Goal: Check status: Check status

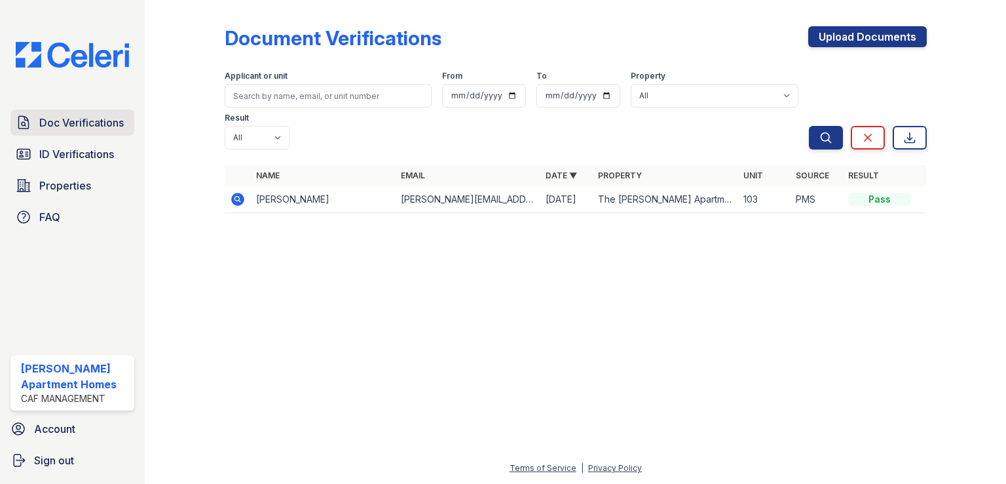
click at [92, 131] on link "Doc Verifications" at bounding box center [72, 122] width 124 height 26
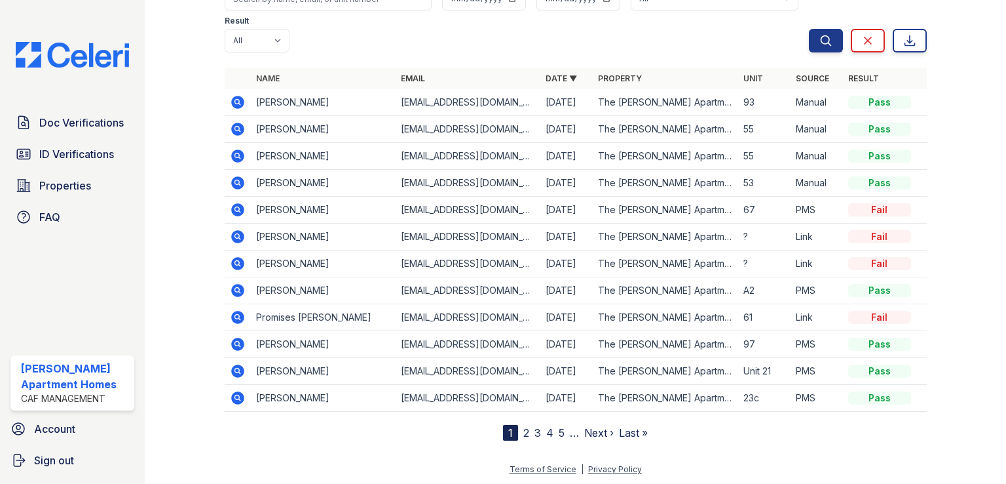
scroll to position [94, 0]
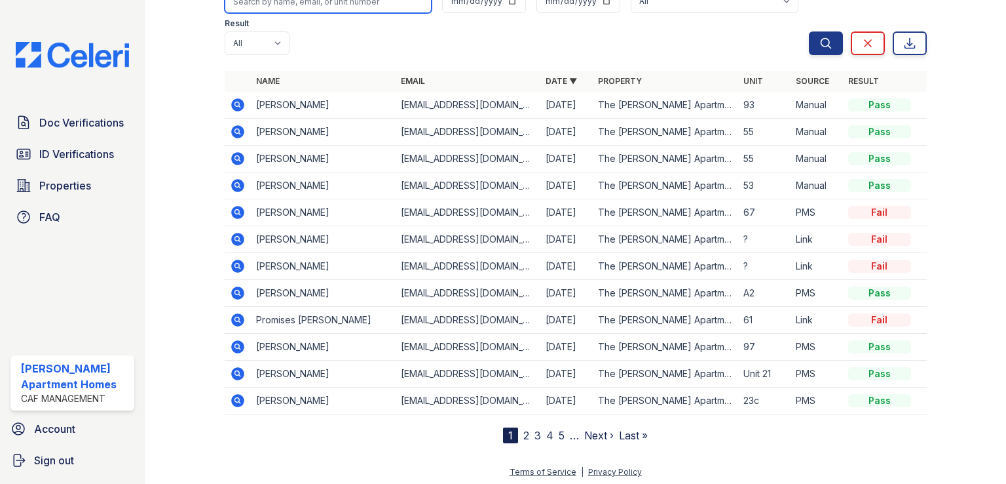
click at [319, 7] on input "search" at bounding box center [328, 2] width 207 height 24
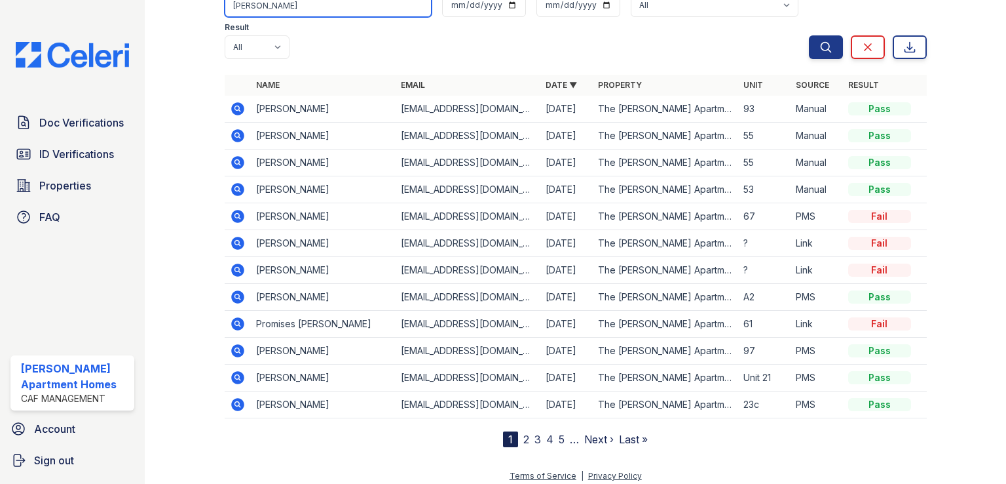
type input "vidana"
click at [809, 35] on button "Search" at bounding box center [826, 47] width 34 height 24
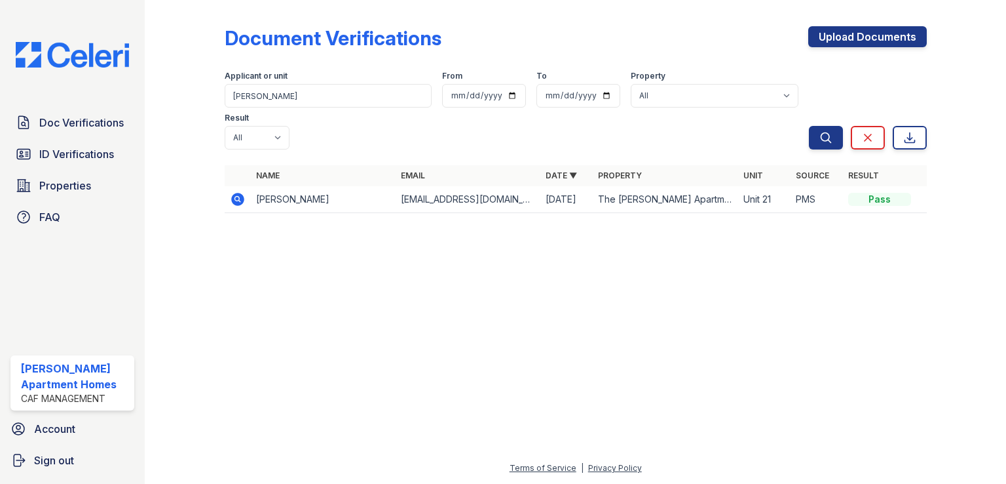
click at [235, 191] on icon at bounding box center [238, 199] width 16 height 16
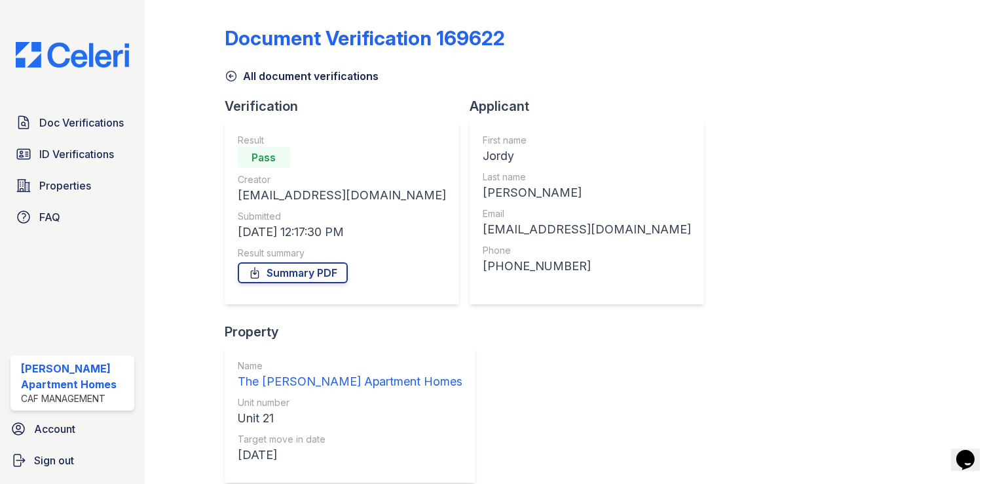
scroll to position [68, 0]
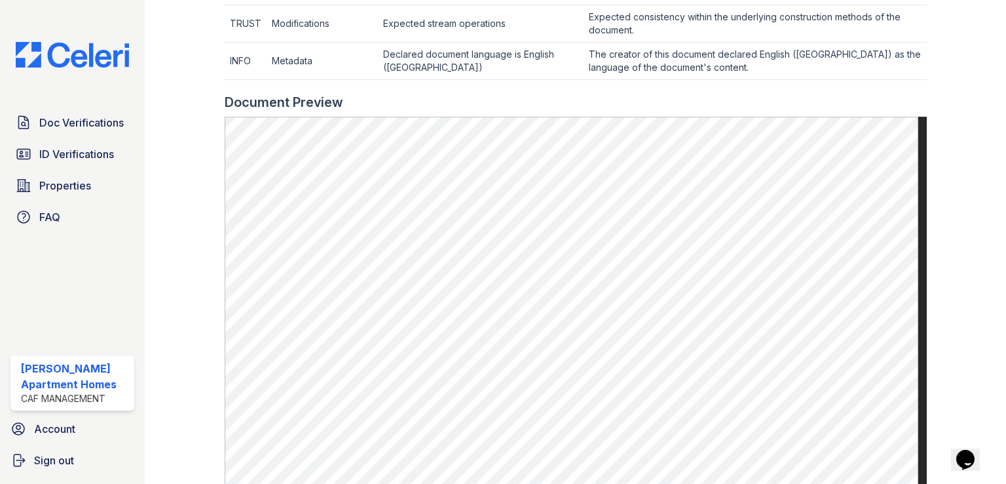
scroll to position [655, 0]
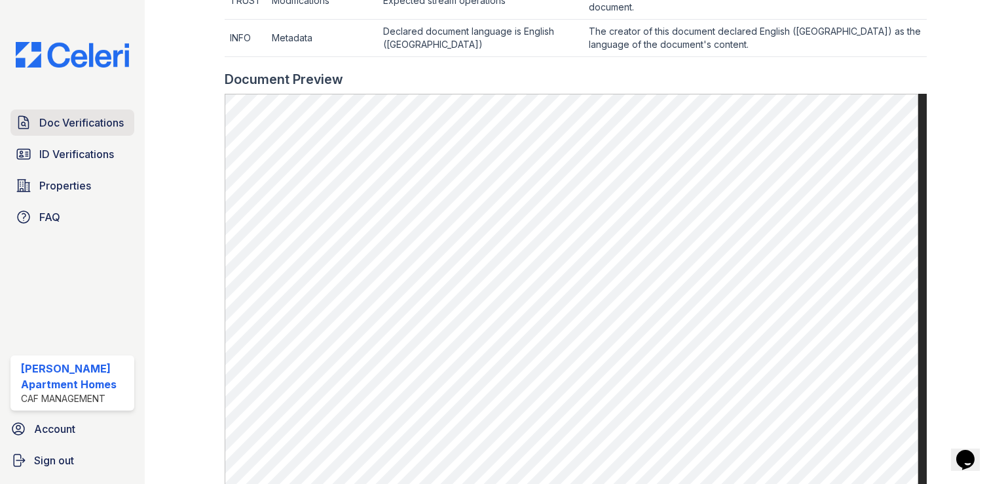
click at [94, 131] on link "Doc Verifications" at bounding box center [72, 122] width 124 height 26
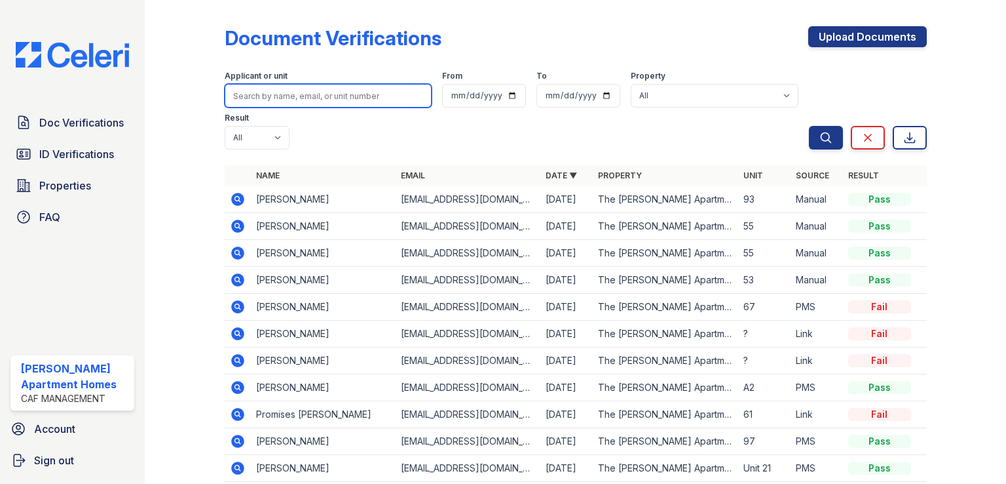
click at [317, 102] on input "search" at bounding box center [328, 96] width 207 height 24
type input "vidana"
click at [809, 126] on button "Search" at bounding box center [826, 138] width 34 height 24
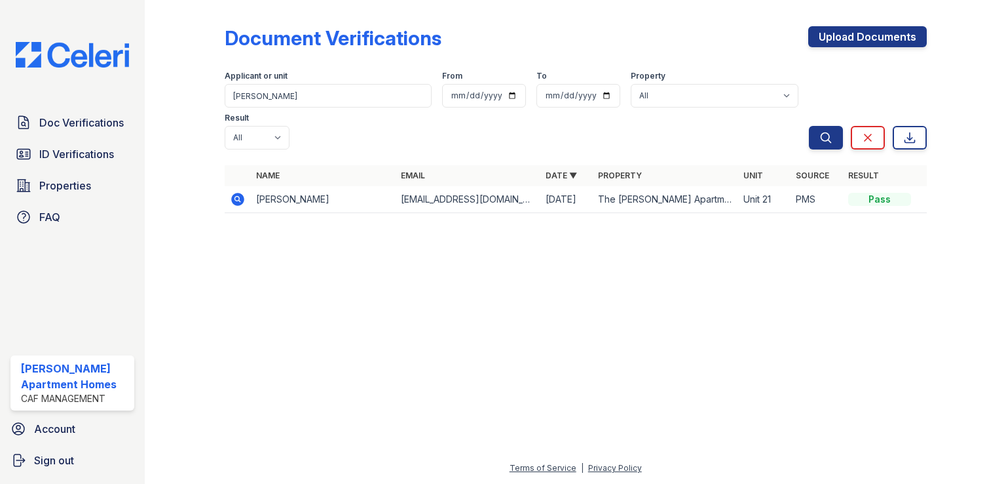
click at [239, 193] on icon at bounding box center [237, 199] width 13 height 13
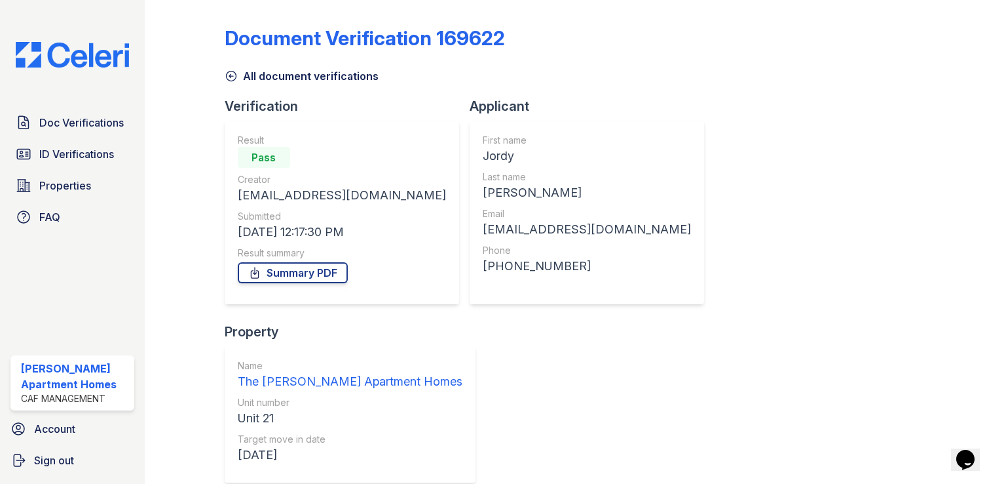
scroll to position [68, 0]
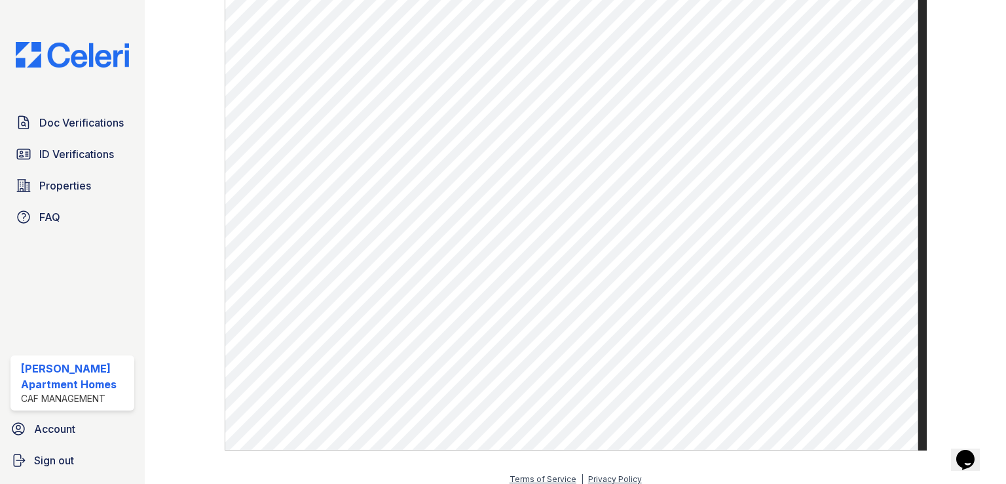
scroll to position [808, 0]
drag, startPoint x: 1001, startPoint y: 126, endPoint x: 28, endPoint y: 35, distance: 976.7
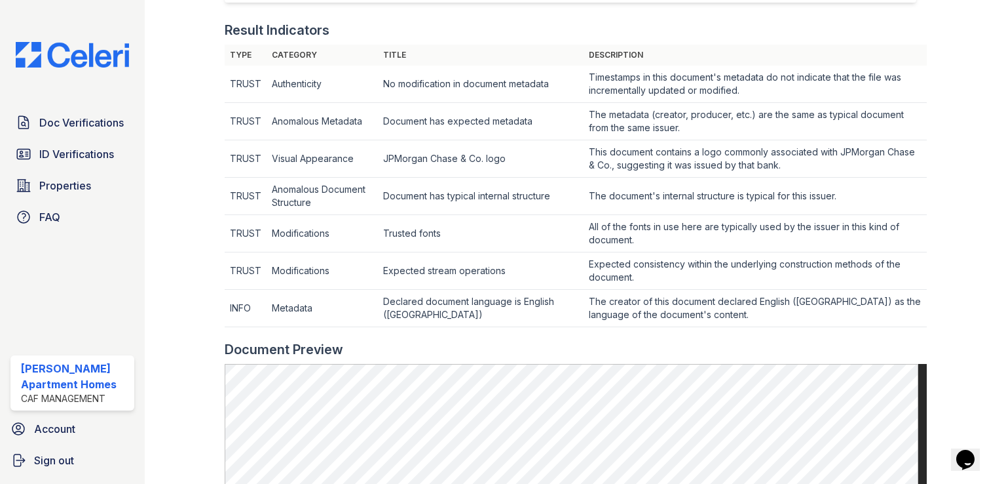
scroll to position [385, 0]
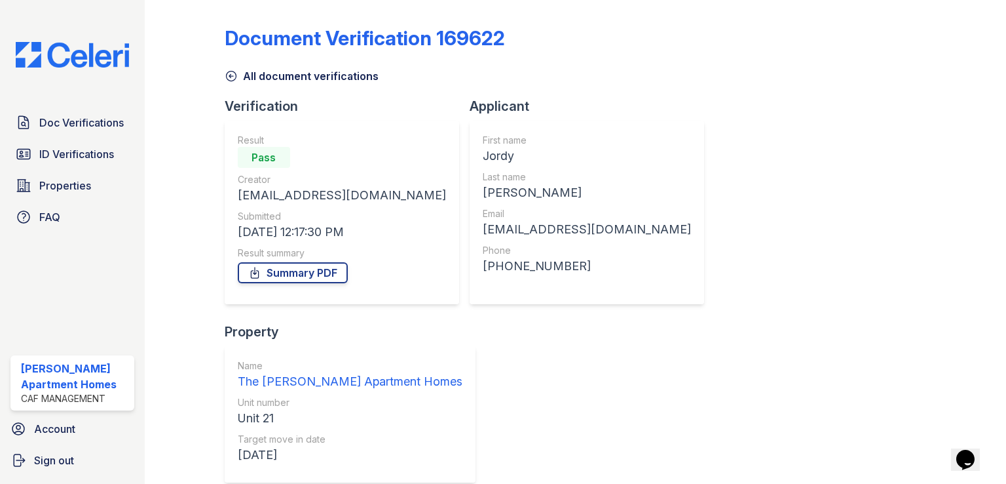
scroll to position [68, 0]
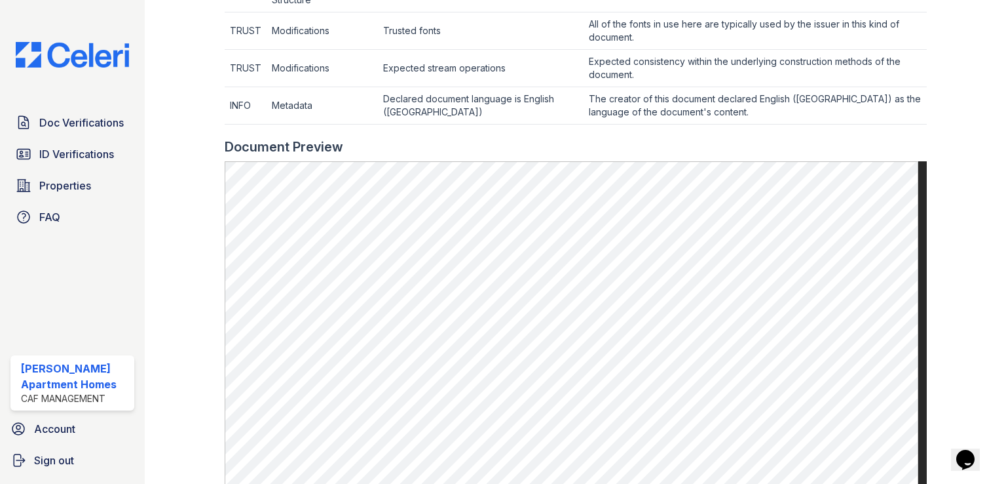
scroll to position [644, 0]
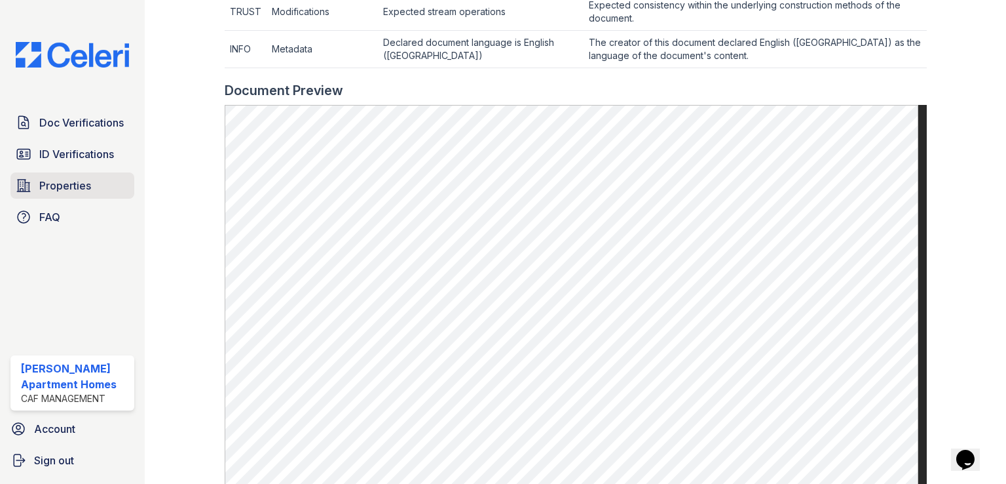
click at [90, 184] on link "Properties" at bounding box center [72, 185] width 124 height 26
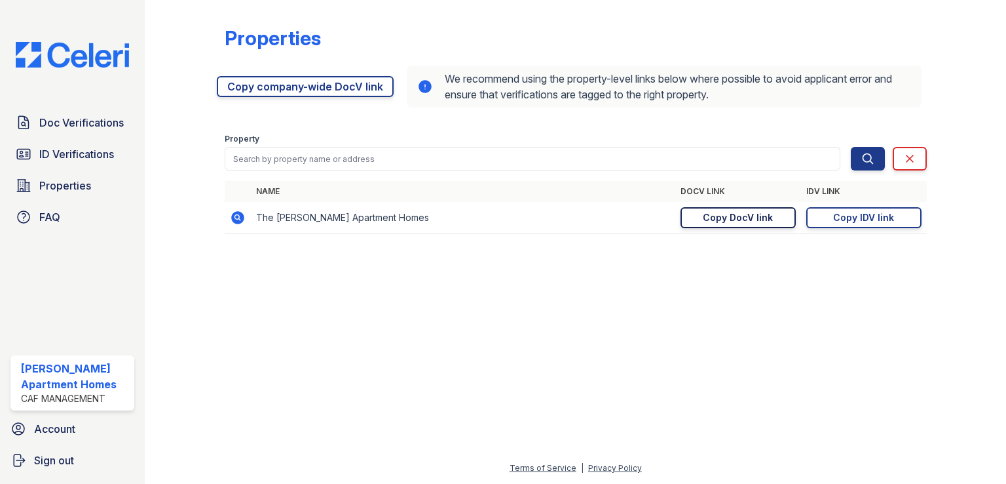
click at [721, 215] on div "Copy DocV link" at bounding box center [738, 217] width 70 height 13
click at [90, 117] on span "Doc Verifications" at bounding box center [81, 123] width 85 height 16
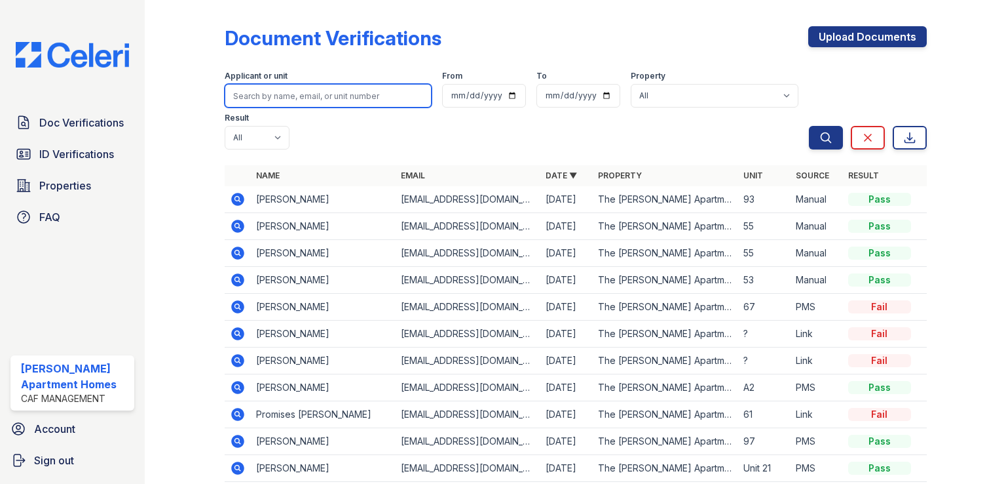
click at [263, 97] on input "search" at bounding box center [328, 96] width 207 height 24
type input "jordy"
click at [809, 126] on button "Search" at bounding box center [826, 138] width 34 height 24
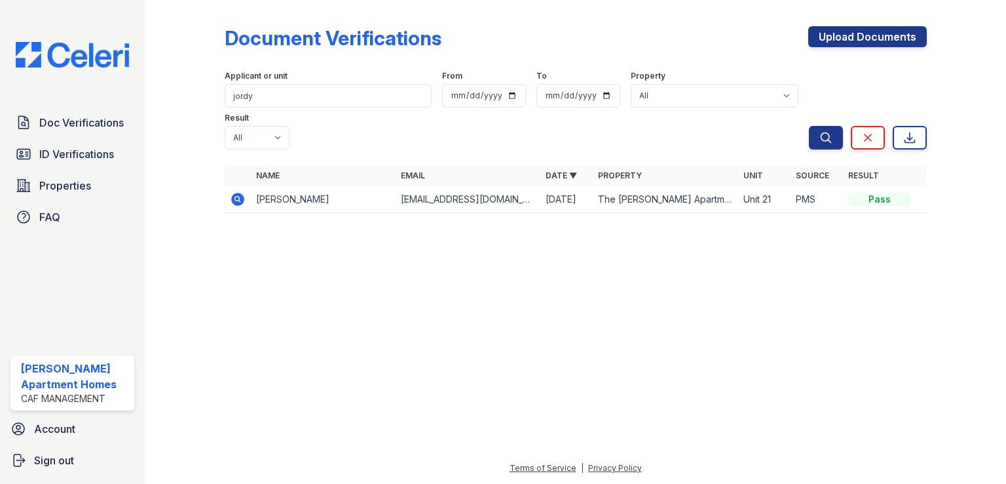
click at [242, 193] on icon at bounding box center [237, 199] width 13 height 13
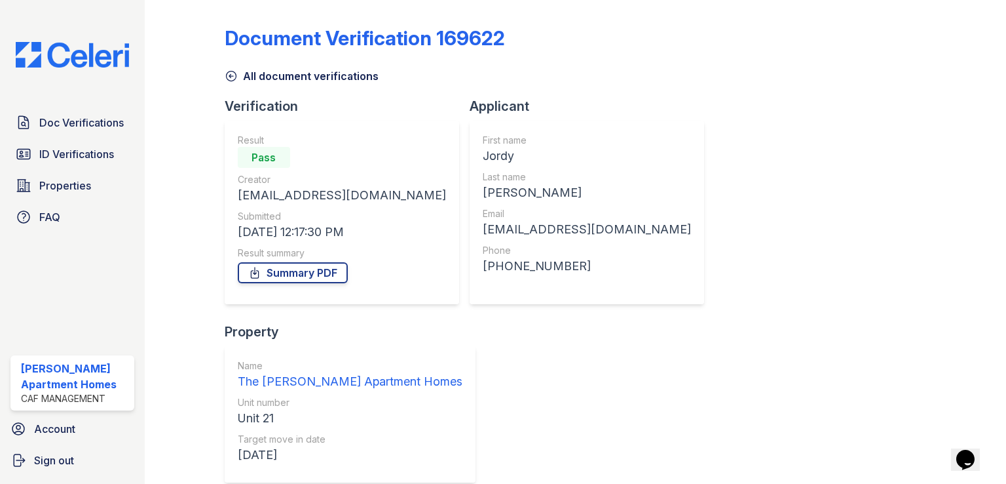
scroll to position [68, 0]
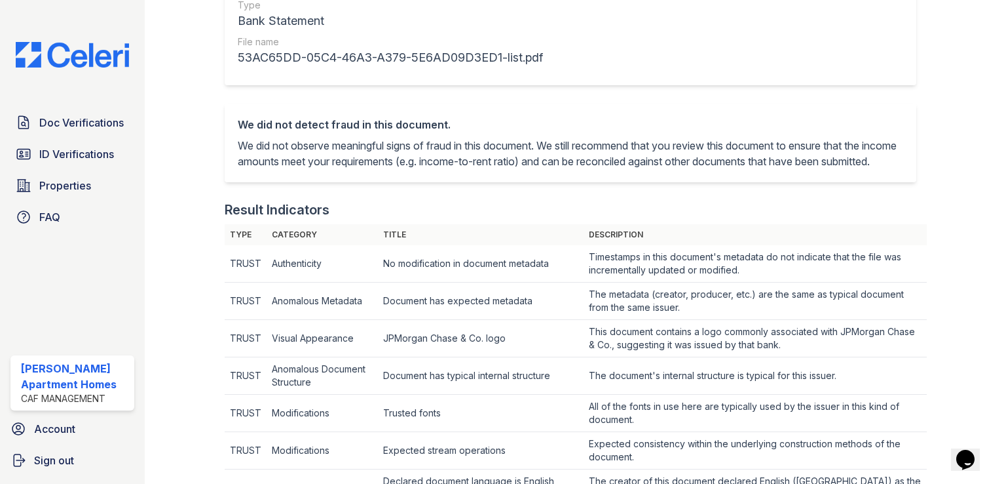
scroll to position [176, 0]
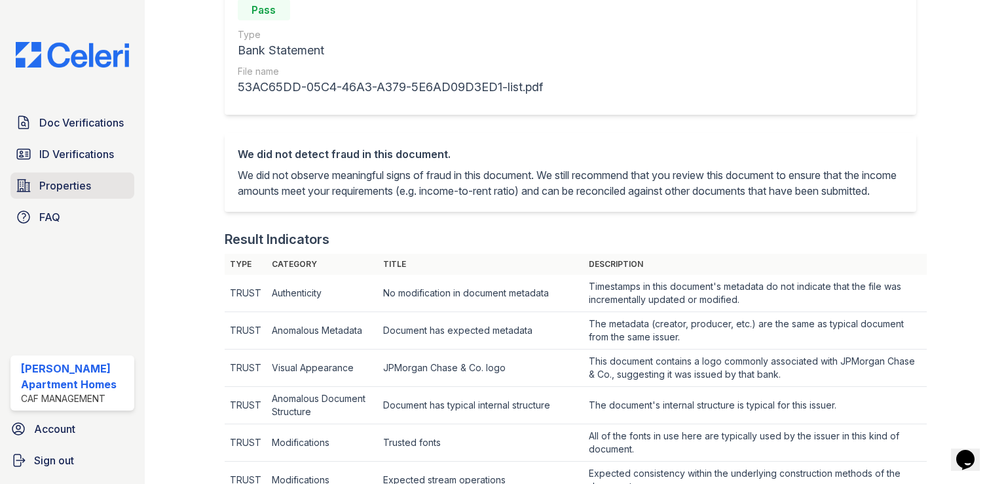
click at [92, 185] on link "Properties" at bounding box center [72, 185] width 124 height 26
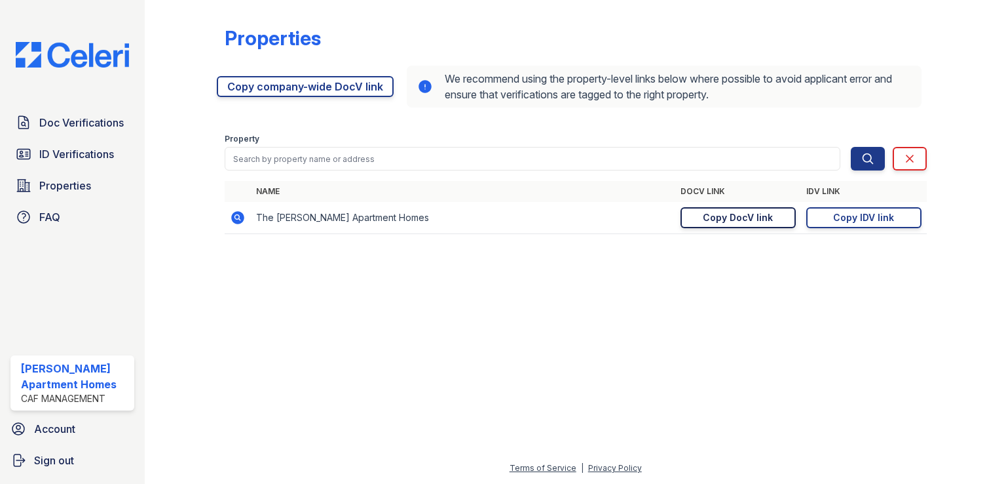
click at [740, 220] on div "Copy DocV link" at bounding box center [738, 217] width 70 height 13
click at [85, 147] on span "ID Verifications" at bounding box center [76, 154] width 75 height 16
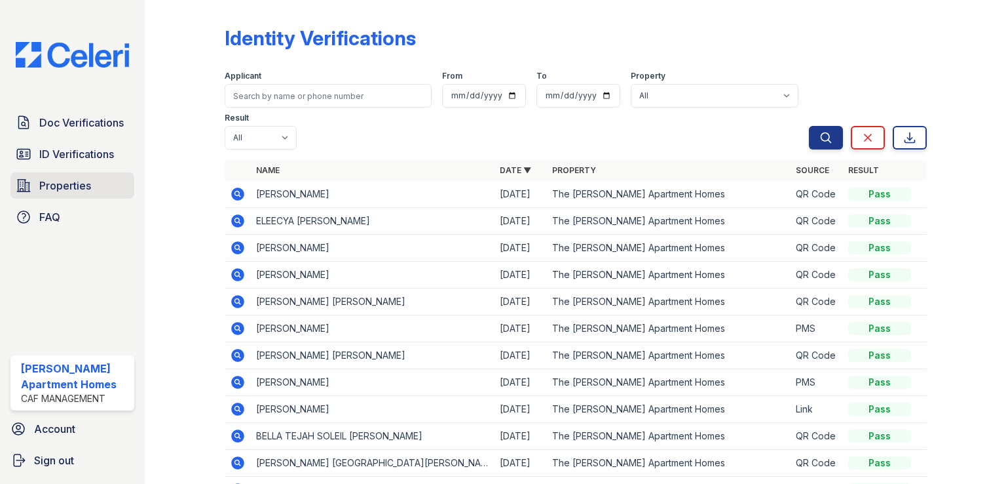
click at [86, 185] on span "Properties" at bounding box center [65, 186] width 52 height 16
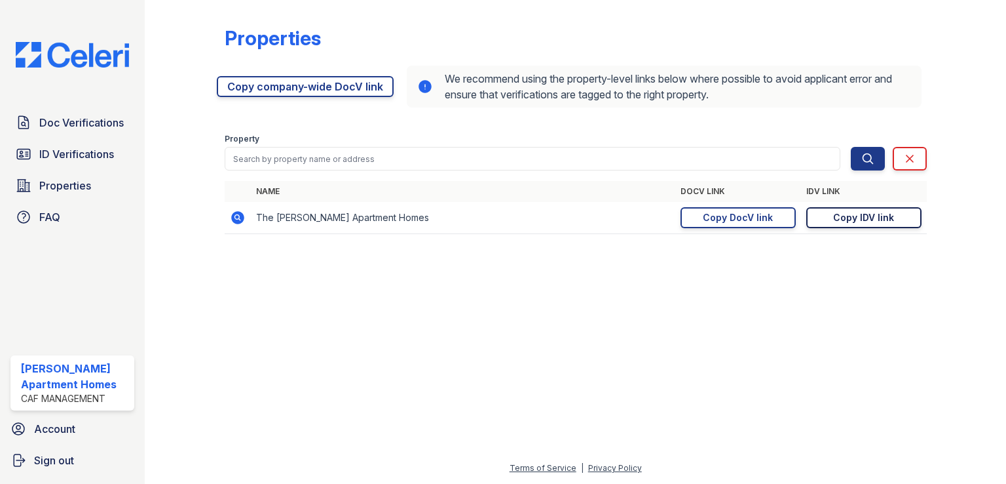
click at [843, 221] on div "Copy IDV link" at bounding box center [863, 217] width 61 height 13
click at [90, 157] on span "ID Verifications" at bounding box center [76, 154] width 75 height 16
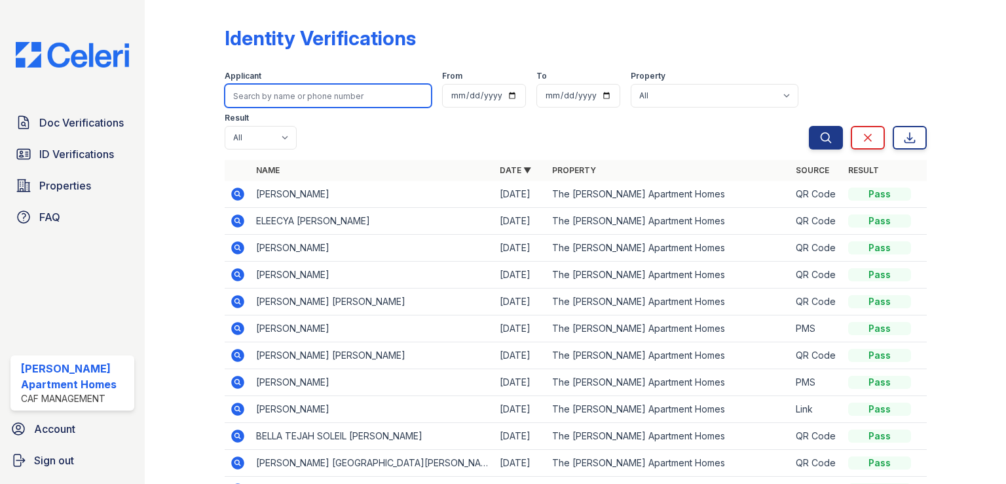
click at [333, 98] on input "search" at bounding box center [328, 96] width 207 height 24
type input "jordy"
click at [809, 126] on button "Search" at bounding box center [826, 138] width 34 height 24
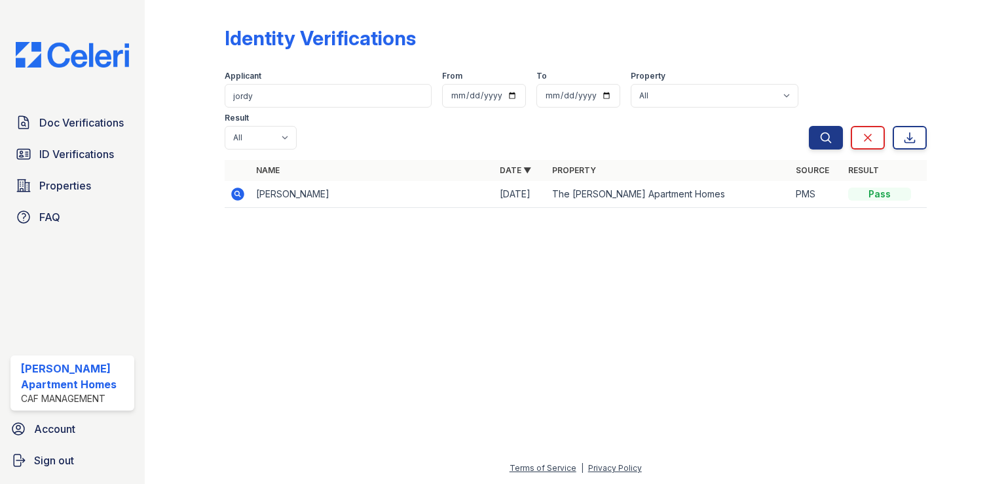
click at [237, 186] on icon at bounding box center [238, 194] width 16 height 16
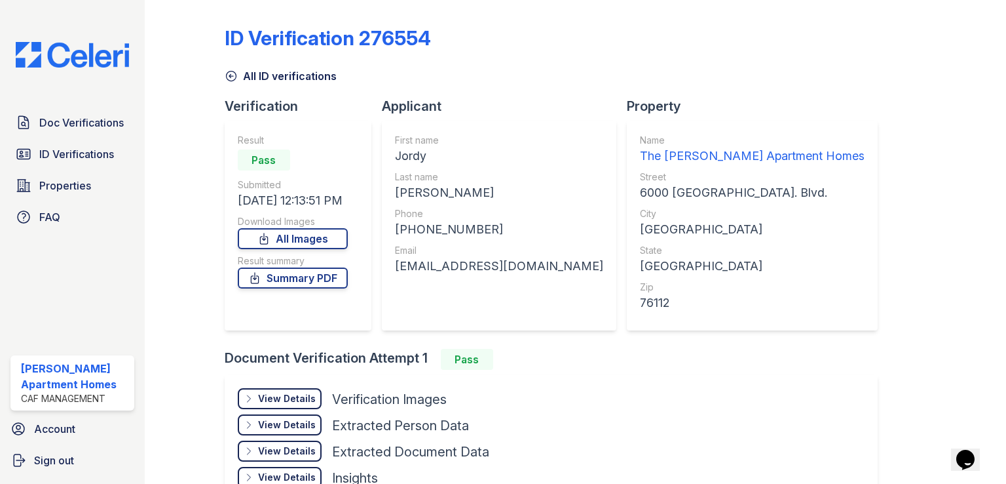
scroll to position [83, 0]
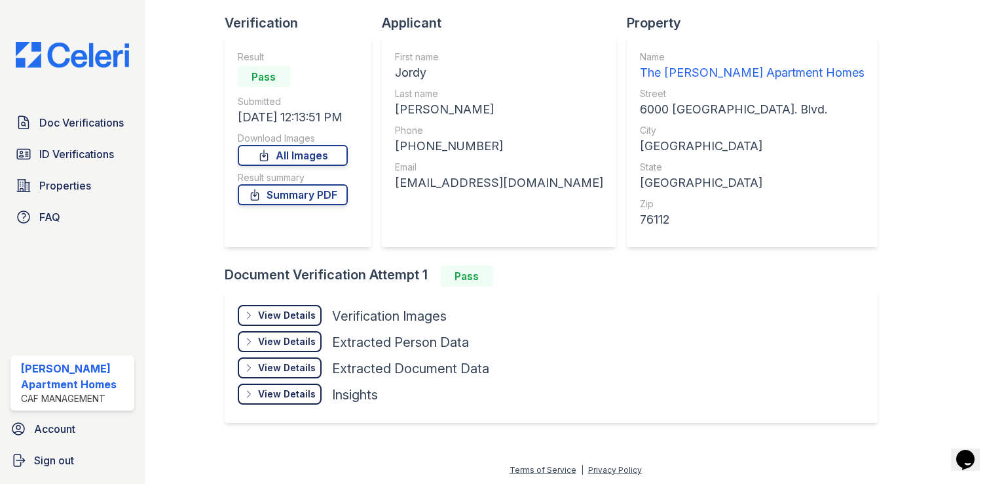
click at [283, 313] on div "View Details" at bounding box center [287, 315] width 58 height 13
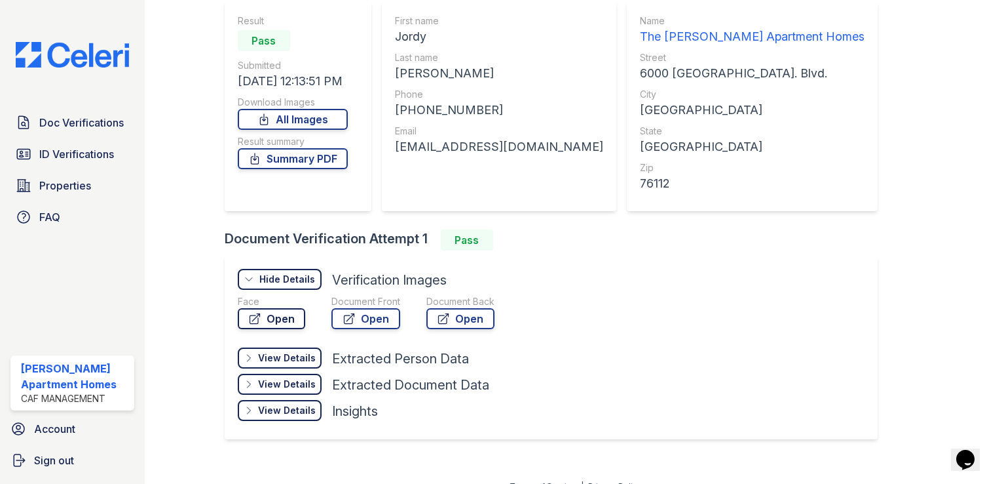
scroll to position [136, 0]
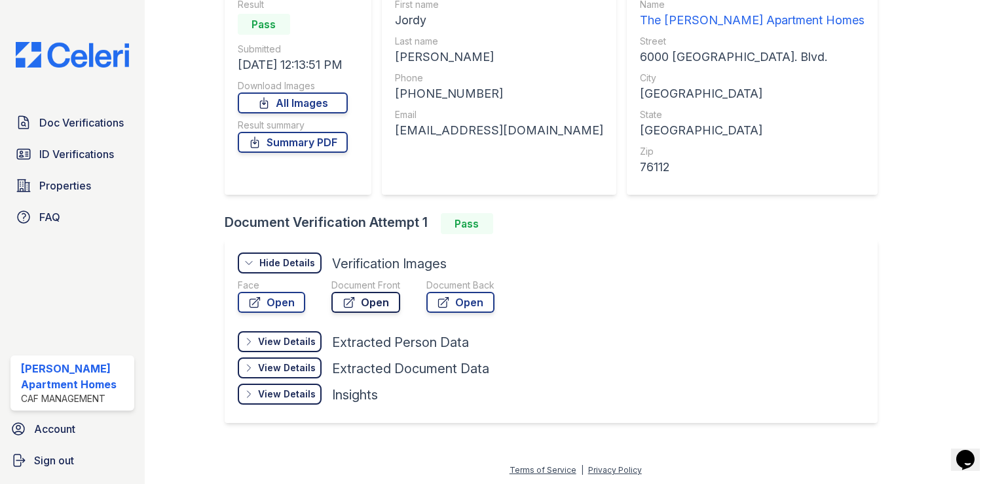
click at [345, 297] on icon at bounding box center [349, 302] width 13 height 13
click at [88, 116] on span "Doc Verifications" at bounding box center [81, 123] width 85 height 16
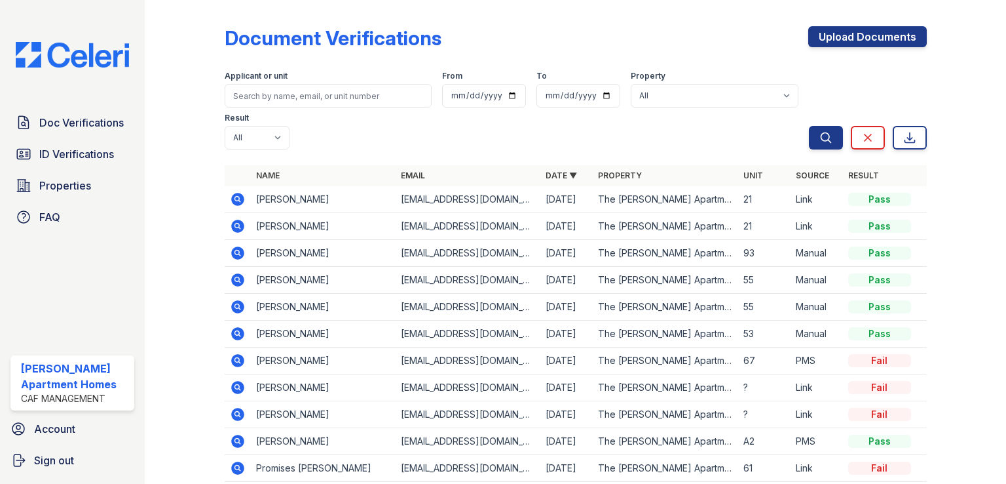
click at [233, 226] on icon at bounding box center [237, 225] width 13 height 13
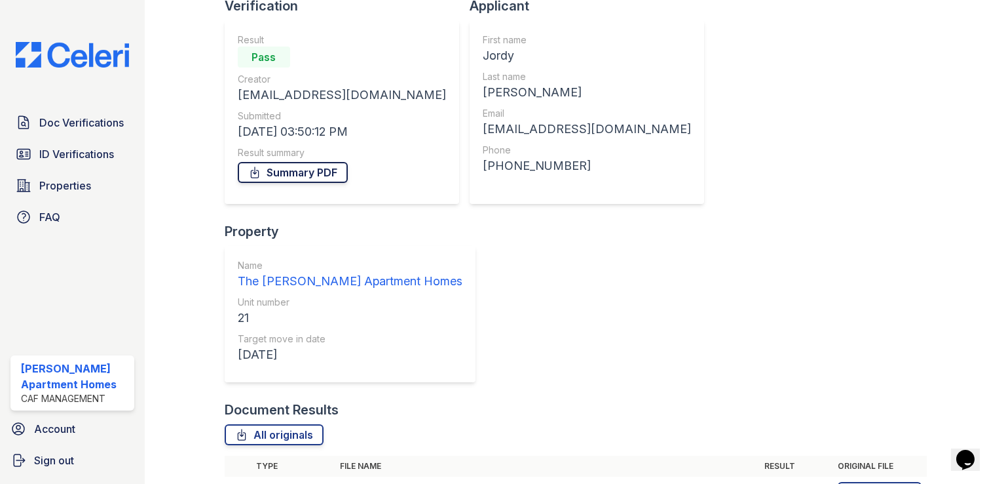
click at [298, 168] on link "Summary PDF" at bounding box center [293, 172] width 110 height 21
click at [83, 121] on span "Doc Verifications" at bounding box center [81, 123] width 85 height 16
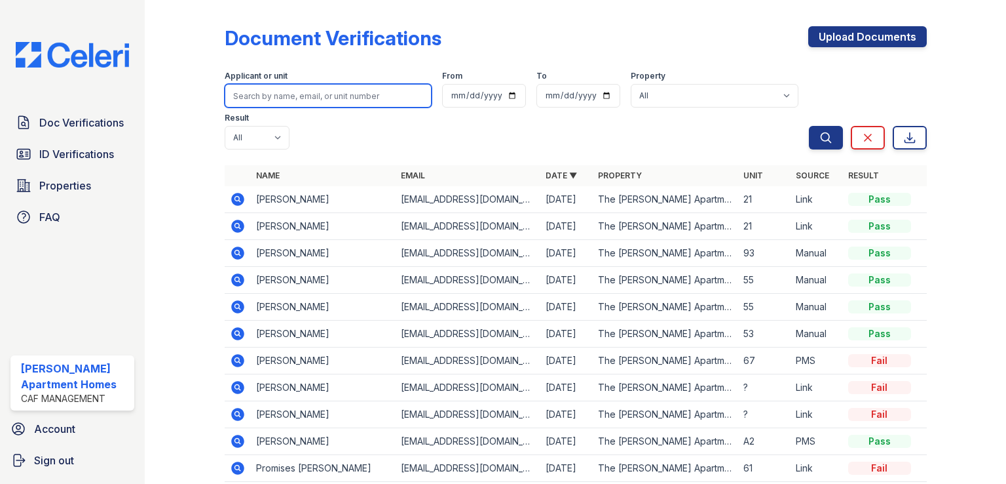
click at [307, 94] on input "search" at bounding box center [328, 96] width 207 height 24
type input "jordy"
click at [809, 126] on button "Search" at bounding box center [826, 138] width 34 height 24
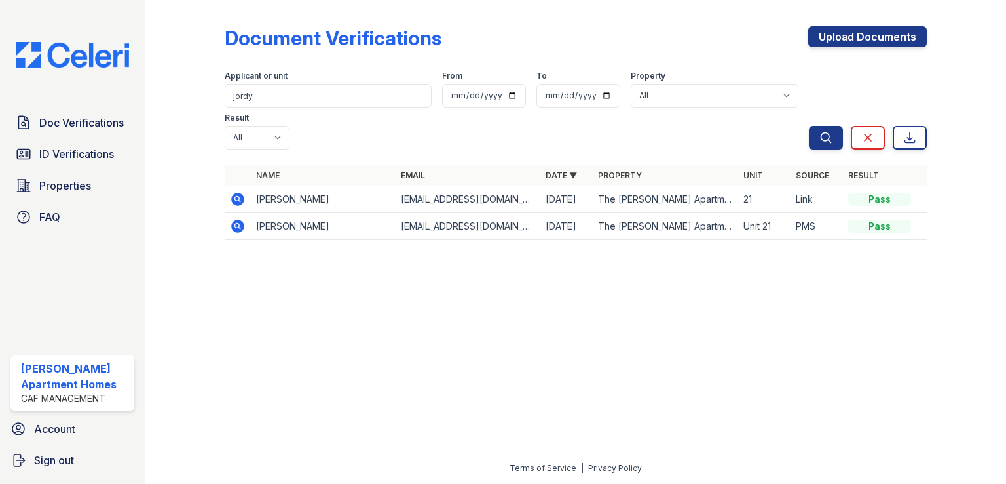
click at [239, 218] on icon at bounding box center [238, 226] width 16 height 16
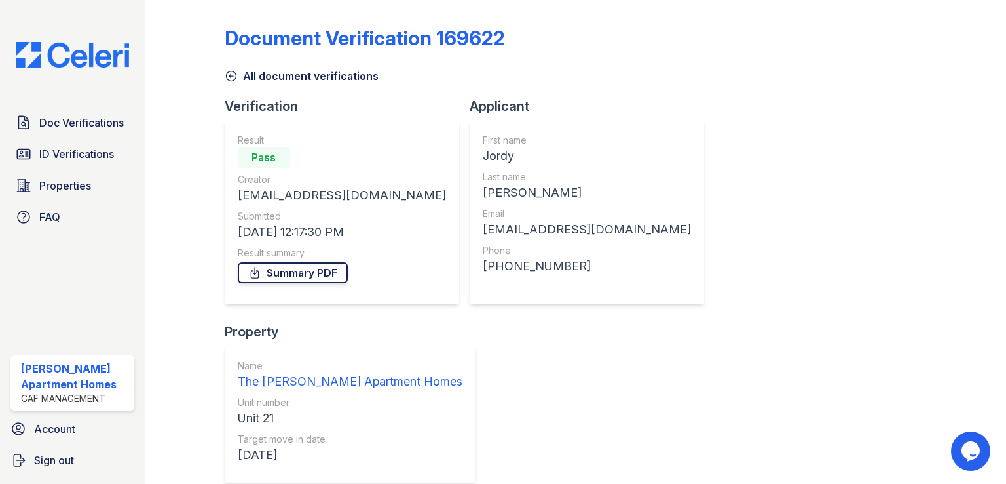
click at [312, 268] on link "Summary PDF" at bounding box center [293, 272] width 110 height 21
click at [88, 117] on span "Doc Verifications" at bounding box center [81, 123] width 85 height 16
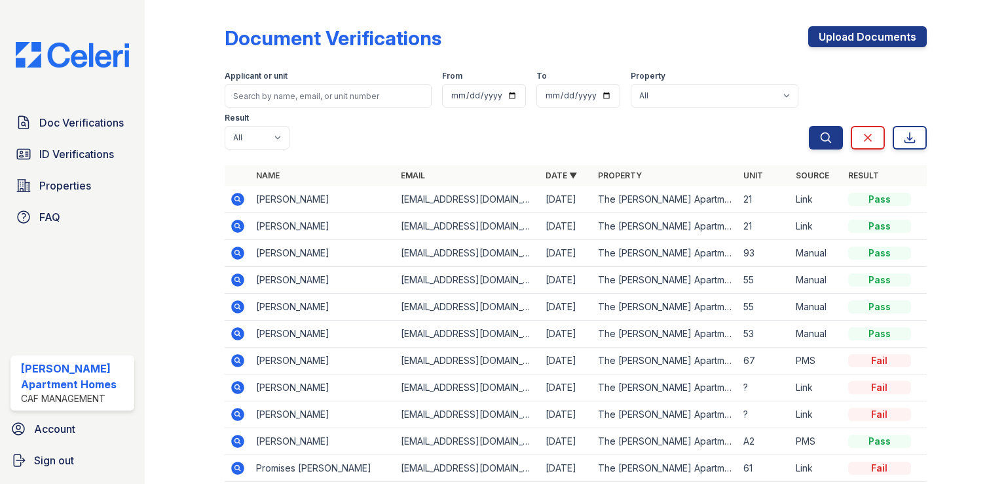
click at [233, 205] on icon at bounding box center [238, 199] width 16 height 16
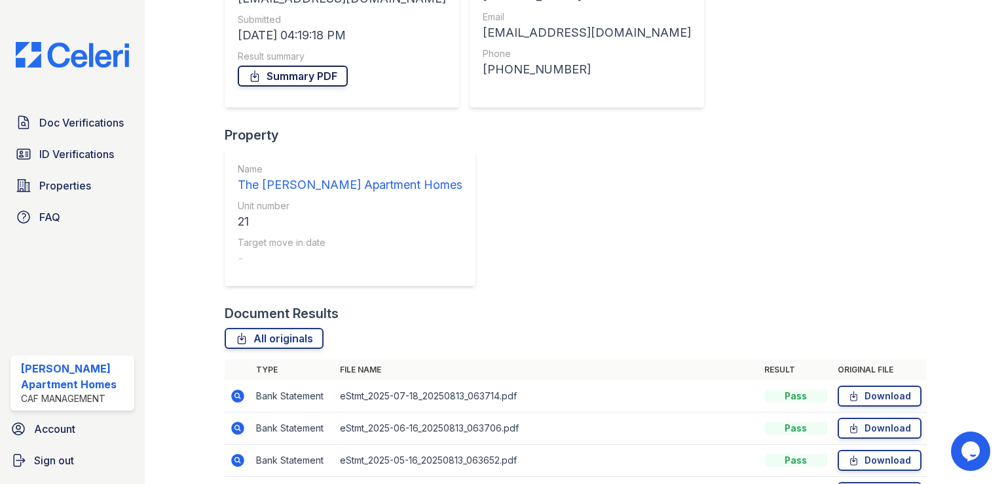
click at [292, 73] on link "Summary PDF" at bounding box center [293, 76] width 110 height 21
click at [79, 153] on span "ID Verifications" at bounding box center [76, 154] width 75 height 16
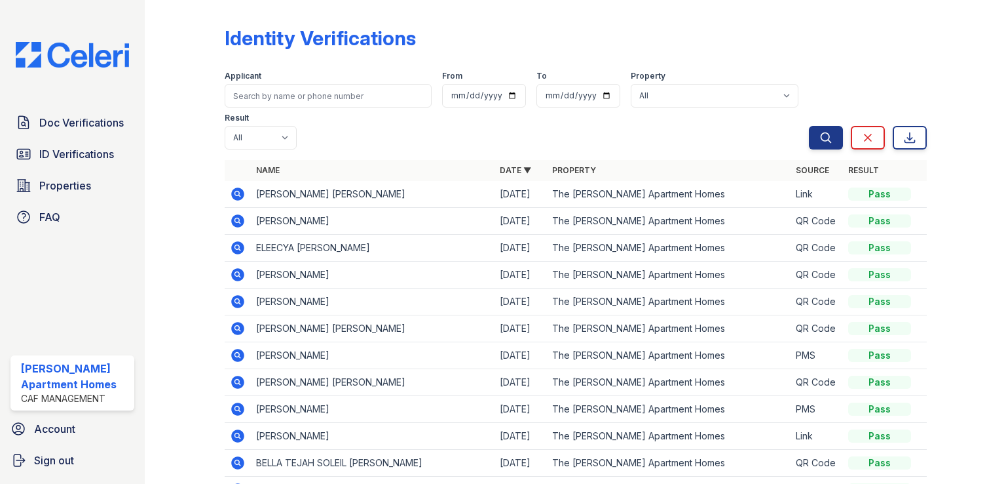
click at [230, 199] on icon at bounding box center [238, 194] width 16 height 16
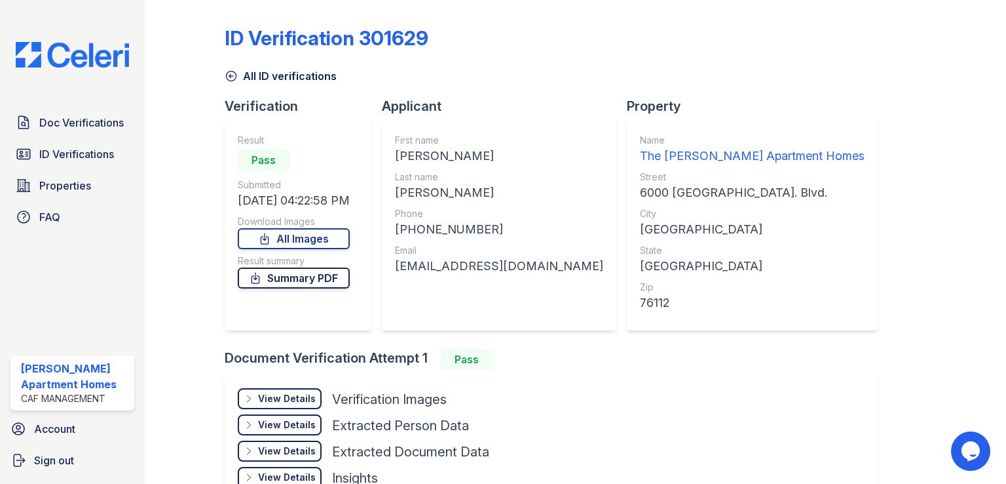
click at [328, 278] on link "Summary PDF" at bounding box center [294, 277] width 112 height 21
click at [88, 155] on span "ID Verifications" at bounding box center [76, 154] width 75 height 16
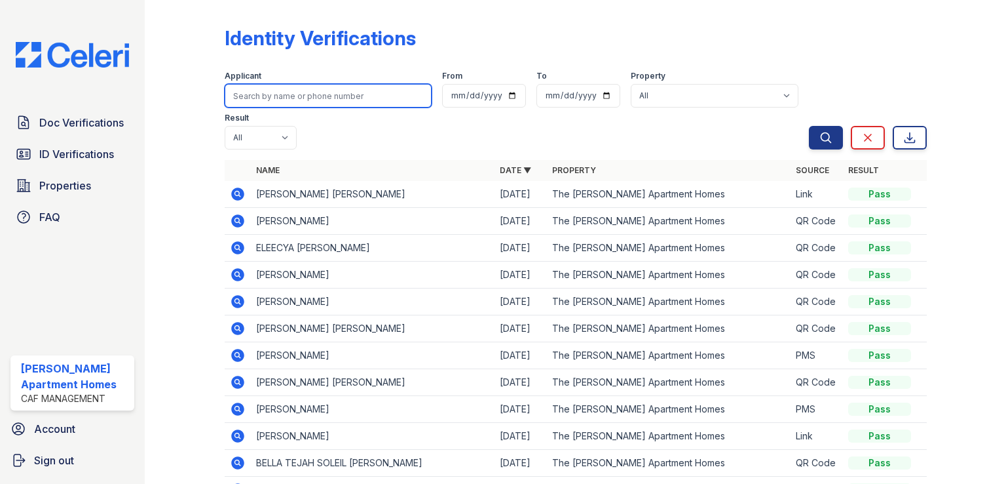
click at [346, 98] on input "search" at bounding box center [328, 96] width 207 height 24
type input "vidana"
click at [809, 126] on button "Search" at bounding box center [826, 138] width 34 height 24
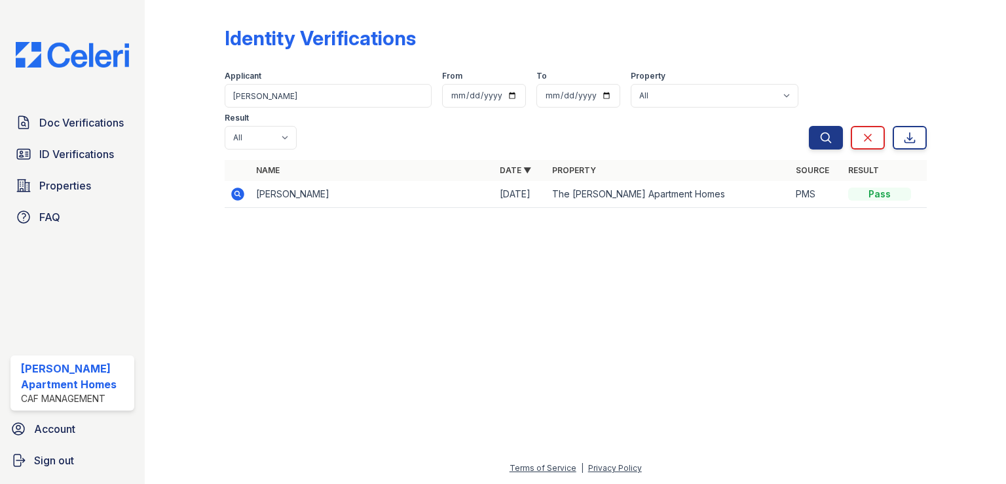
click at [234, 187] on icon at bounding box center [237, 193] width 13 height 13
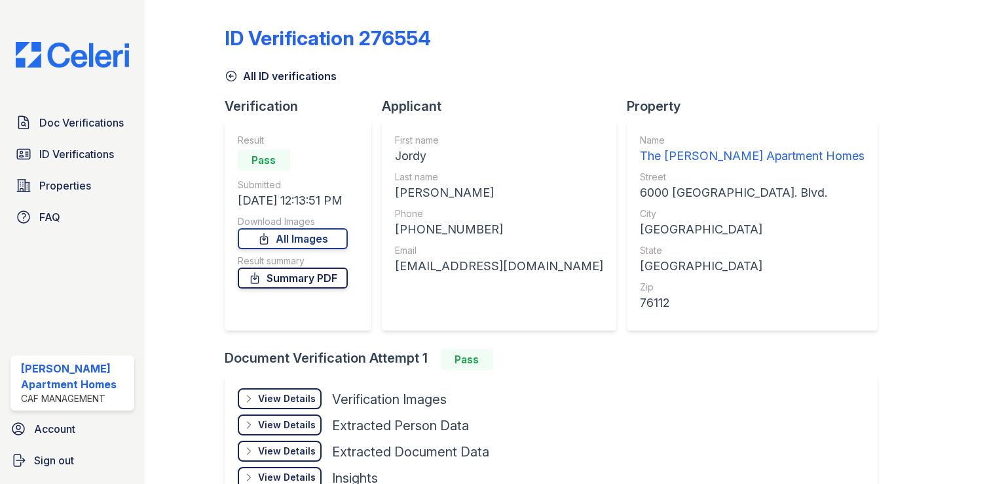
click at [307, 281] on link "Summary PDF" at bounding box center [293, 277] width 110 height 21
click at [71, 126] on span "Doc Verifications" at bounding box center [81, 123] width 85 height 16
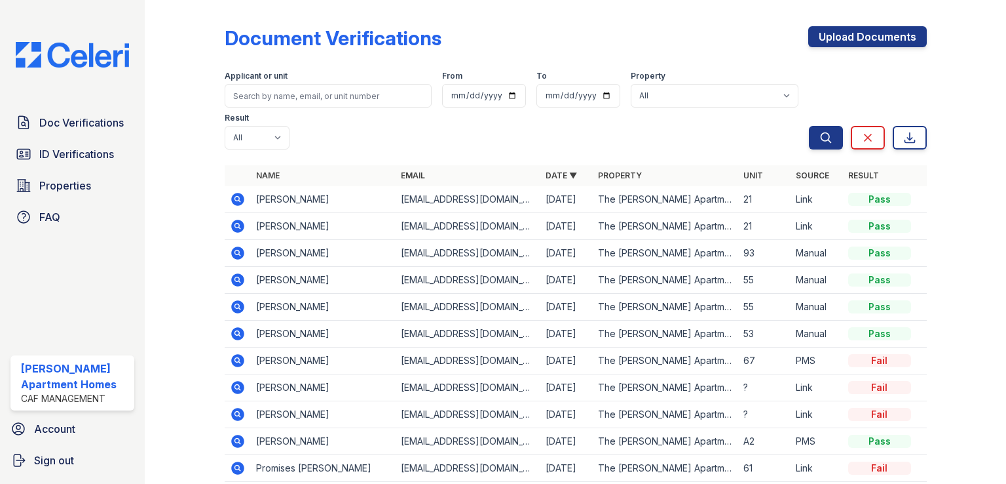
click at [76, 153] on span "ID Verifications" at bounding box center [76, 154] width 75 height 16
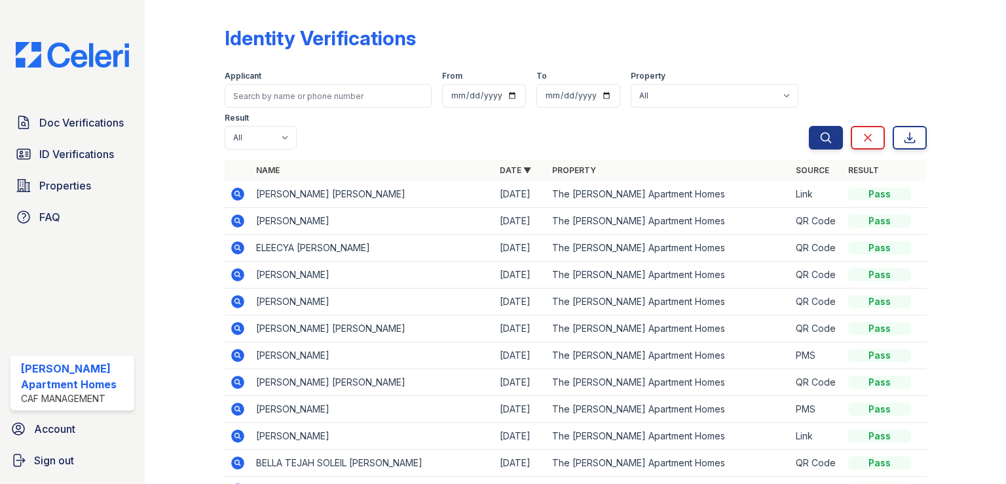
click at [240, 193] on icon at bounding box center [237, 193] width 13 height 13
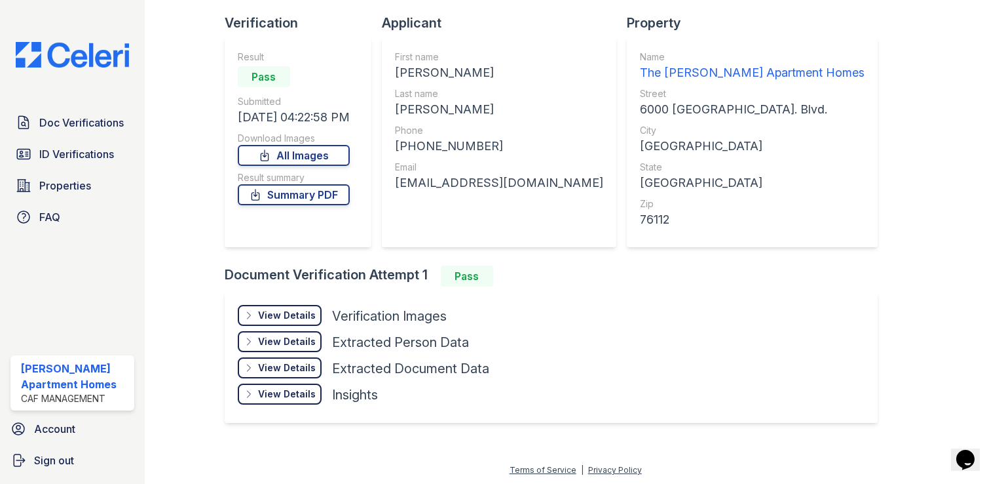
click at [291, 315] on div "View Details" at bounding box center [287, 315] width 58 height 13
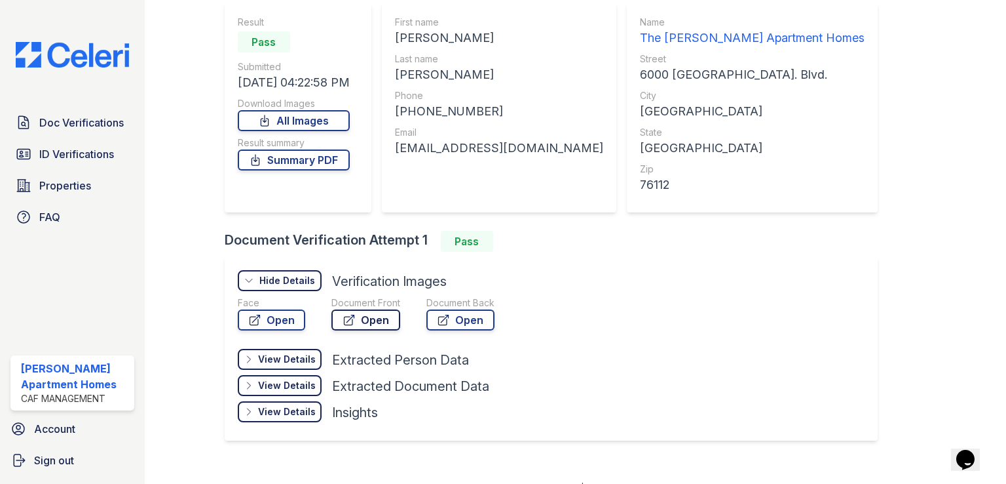
scroll to position [136, 0]
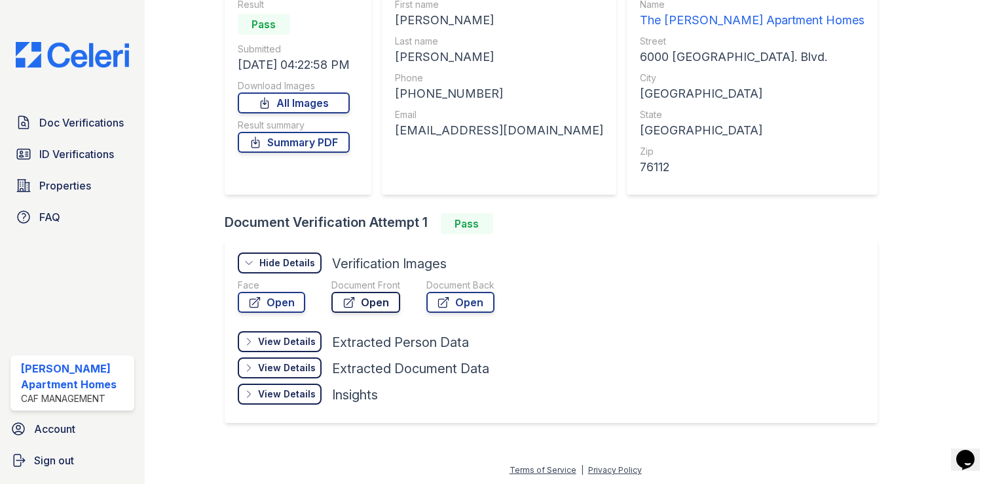
click at [383, 293] on link "Open" at bounding box center [366, 302] width 69 height 21
click at [439, 303] on icon at bounding box center [444, 302] width 10 height 10
